Goal: Task Accomplishment & Management: Manage account settings

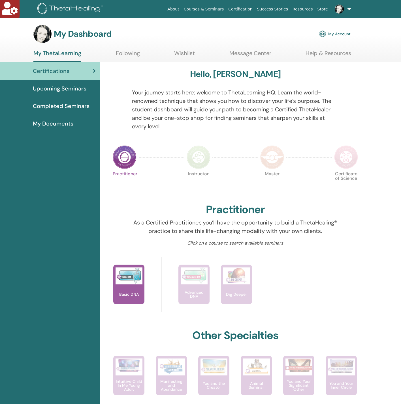
click at [334, 36] on link "My Account" at bounding box center [334, 34] width 31 height 12
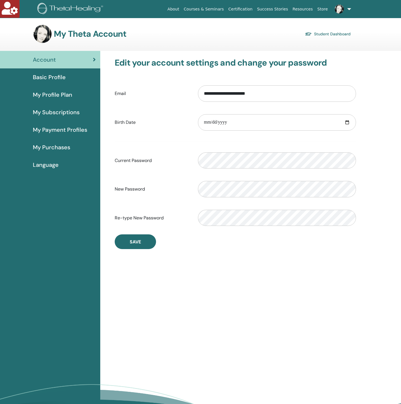
click at [64, 111] on span "My Subscriptions" at bounding box center [56, 112] width 47 height 8
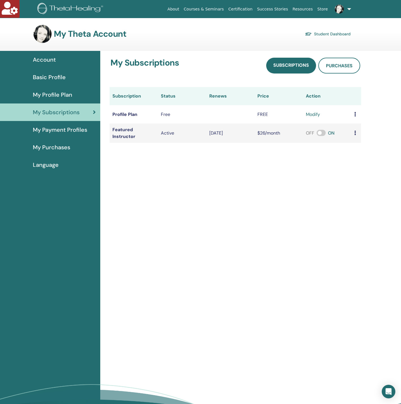
click at [51, 129] on span "My Payment Profiles" at bounding box center [60, 130] width 54 height 8
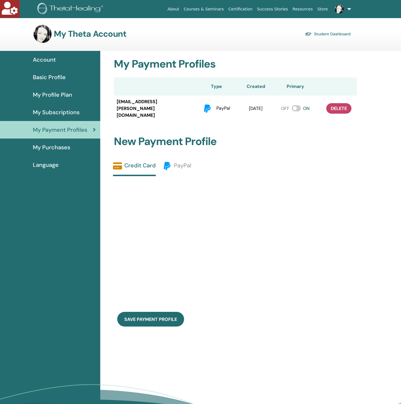
click at [66, 108] on span "My Subscriptions" at bounding box center [56, 112] width 47 height 8
